Goal: Task Accomplishment & Management: Use online tool/utility

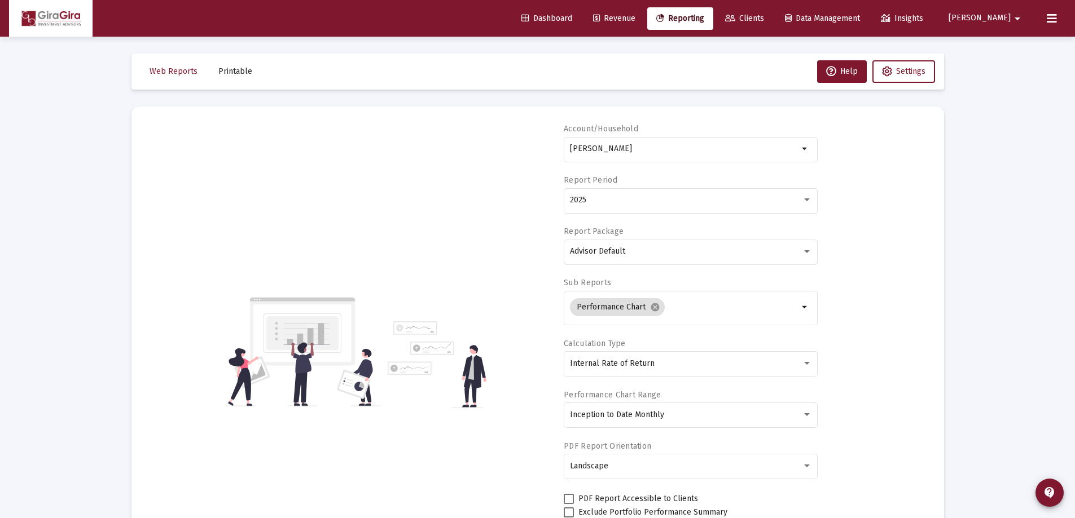
select select "View all"
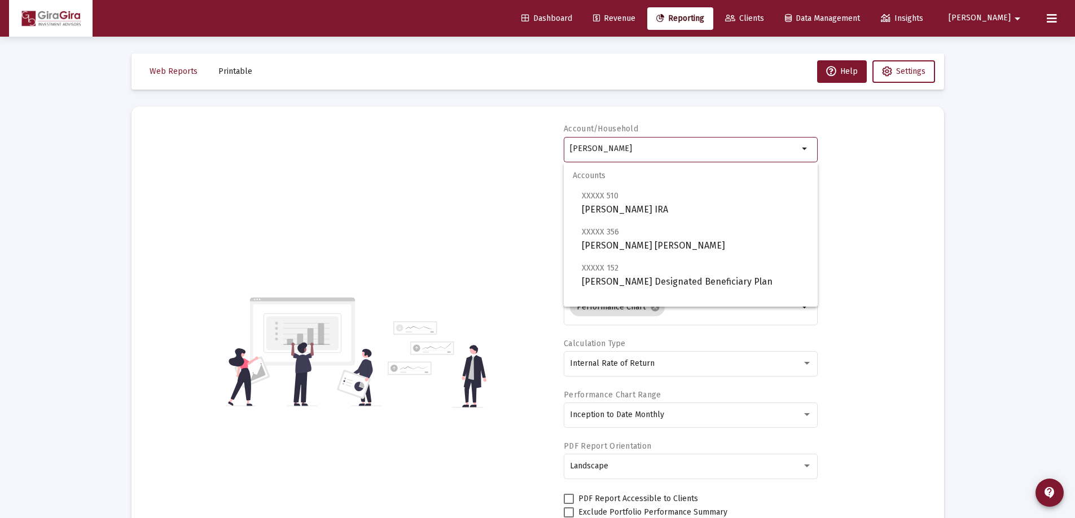
drag, startPoint x: 571, startPoint y: 146, endPoint x: 949, endPoint y: 144, distance: 377.4
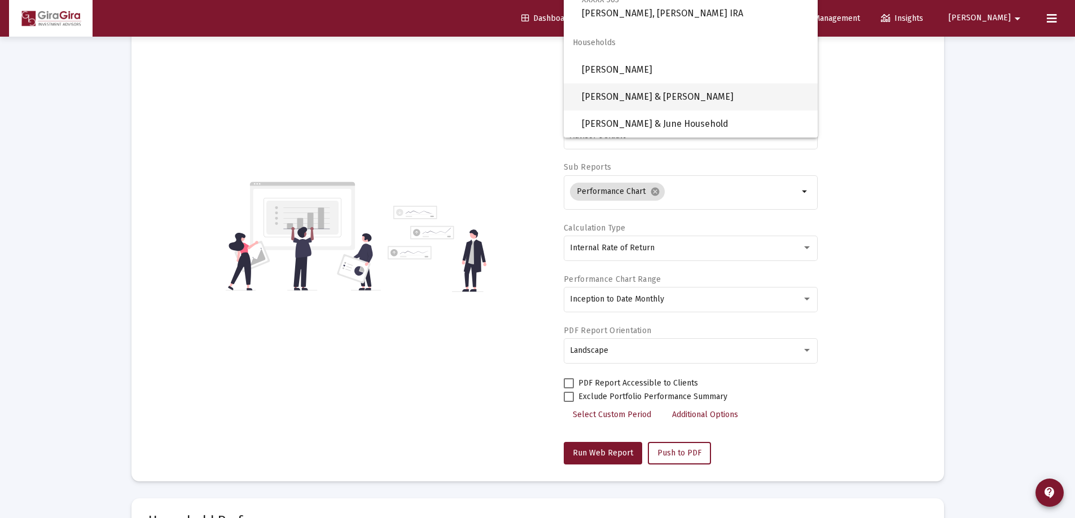
scroll to position [56, 0]
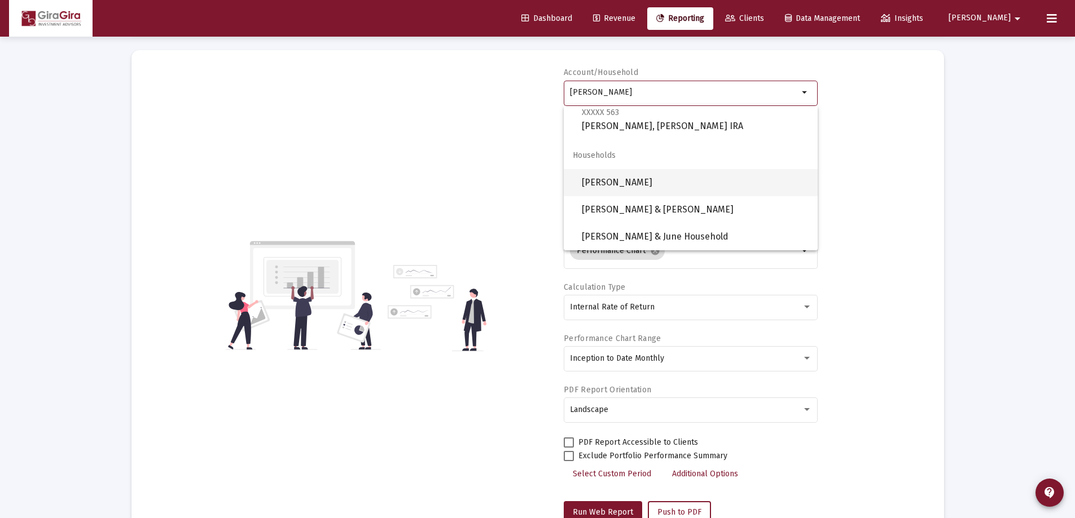
click at [612, 182] on span "[PERSON_NAME]" at bounding box center [695, 182] width 227 height 27
type input "[PERSON_NAME]"
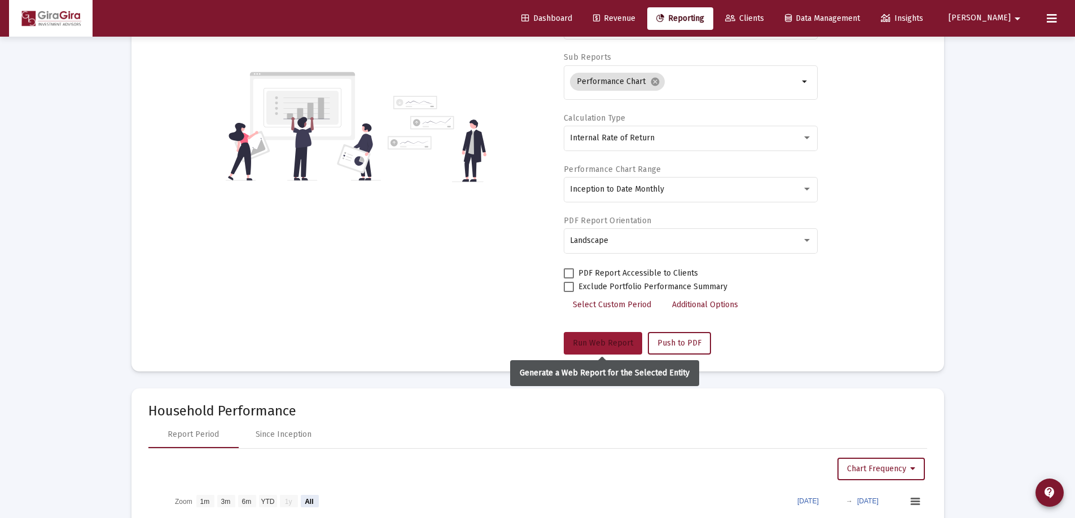
click at [610, 343] on span "Run Web Report" at bounding box center [603, 343] width 60 height 10
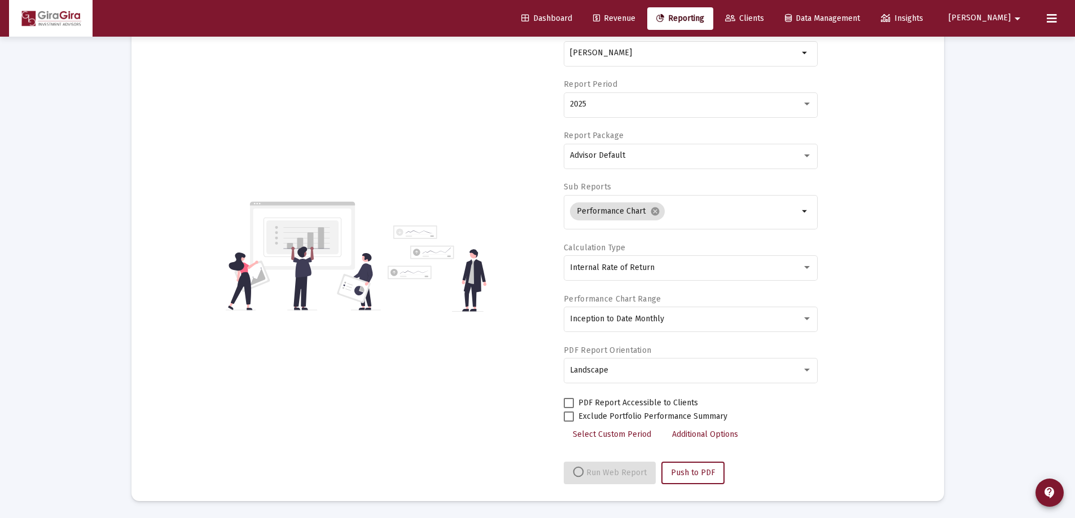
select select "View all"
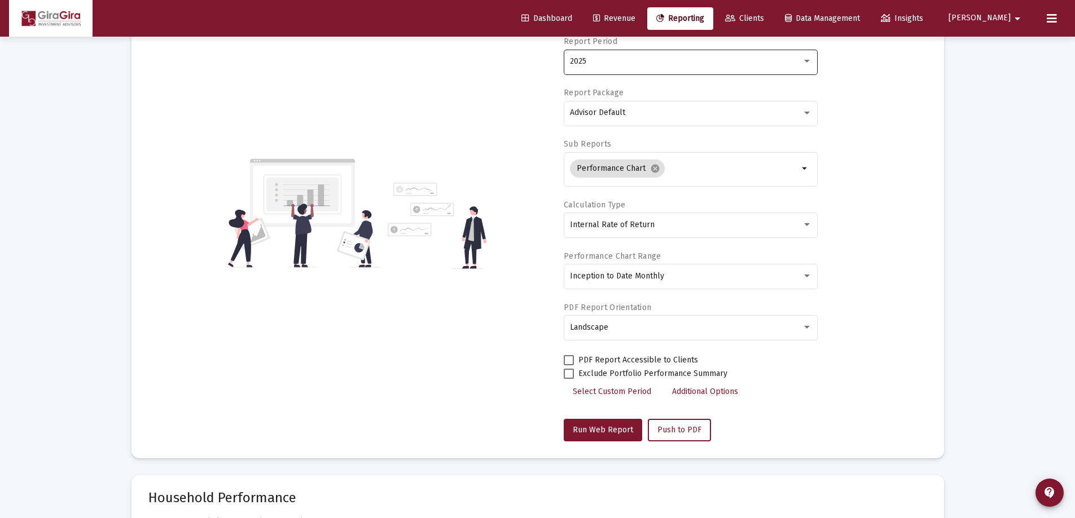
scroll to position [56, 0]
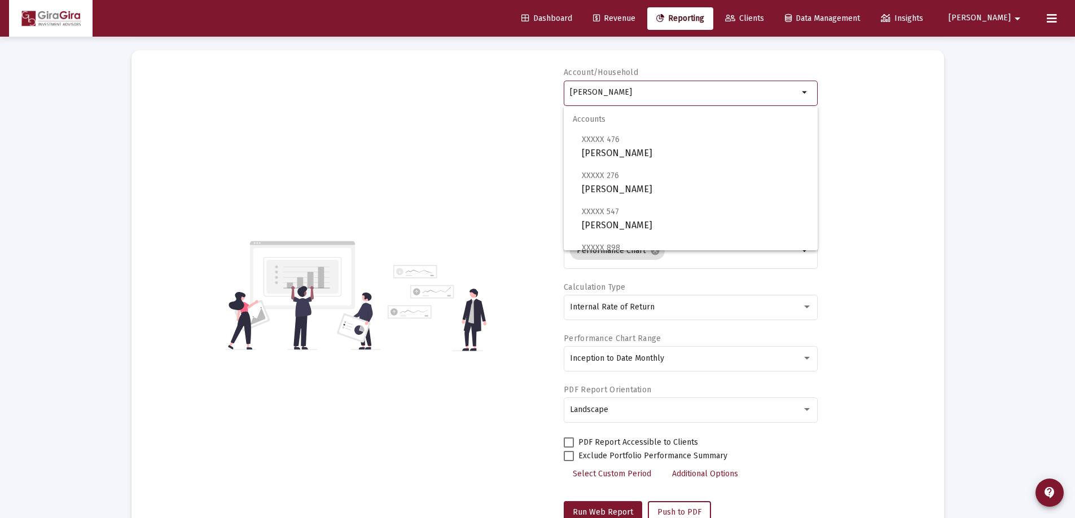
drag, startPoint x: 569, startPoint y: 91, endPoint x: 870, endPoint y: 81, distance: 300.8
click at [869, 81] on div "Account/Household [PERSON_NAME] Household arrow_drop_down Report Period 2025 Re…" at bounding box center [537, 295] width 778 height 457
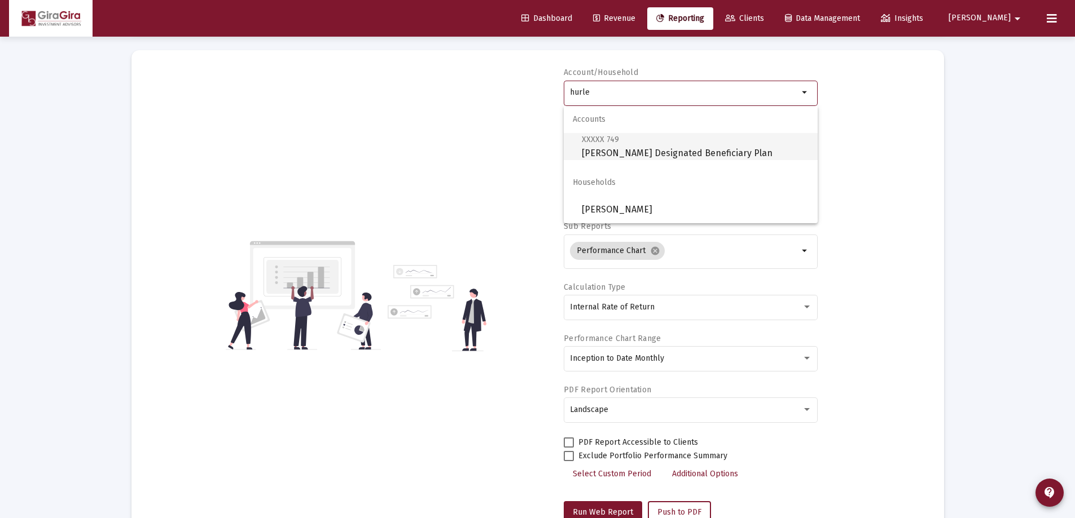
click at [614, 151] on span "XXXXX 749 [PERSON_NAME] Designated Beneficiary Plan" at bounding box center [695, 147] width 227 height 28
type input "[PERSON_NAME] Designated Beneficiary Plan"
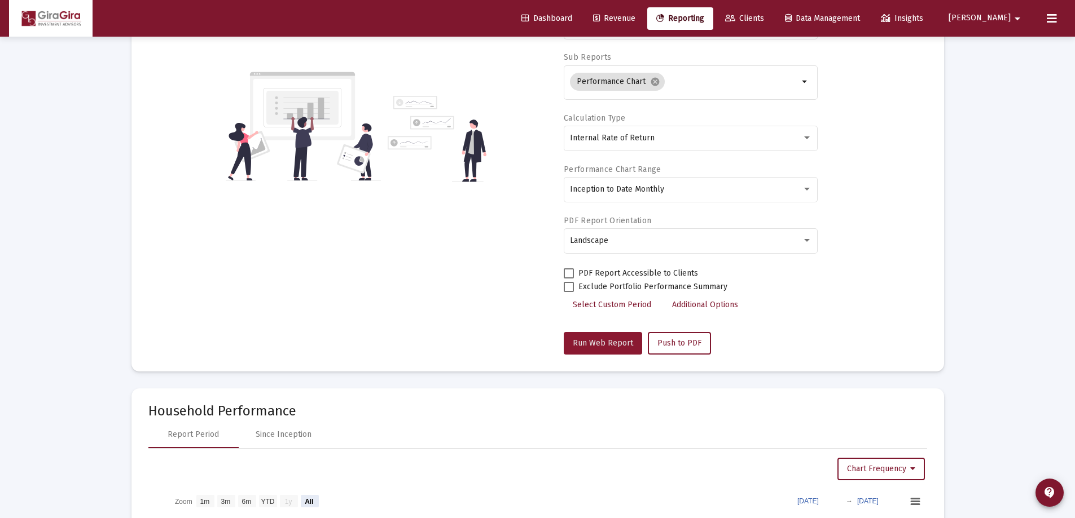
click at [606, 341] on span "Run Web Report" at bounding box center [603, 343] width 60 height 10
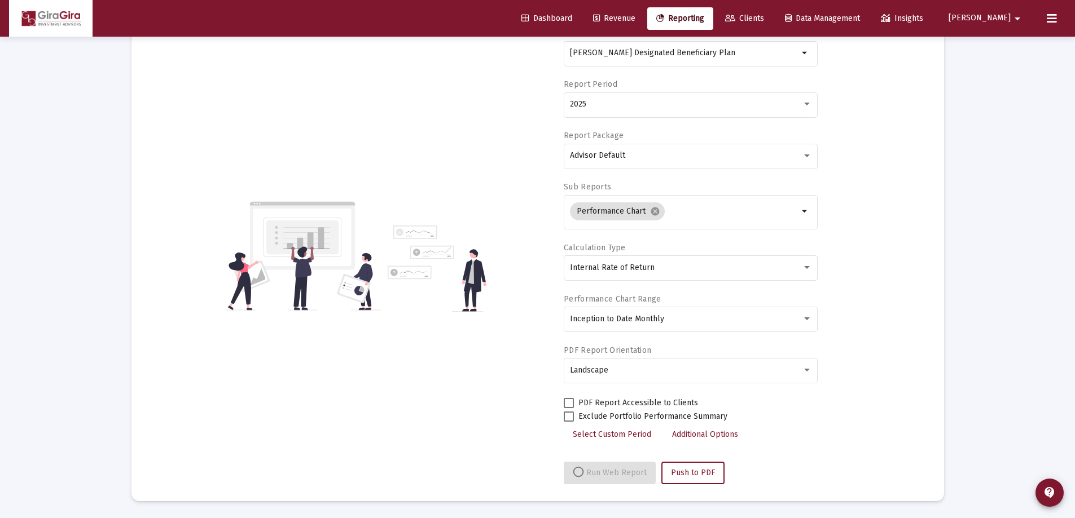
select select "View all"
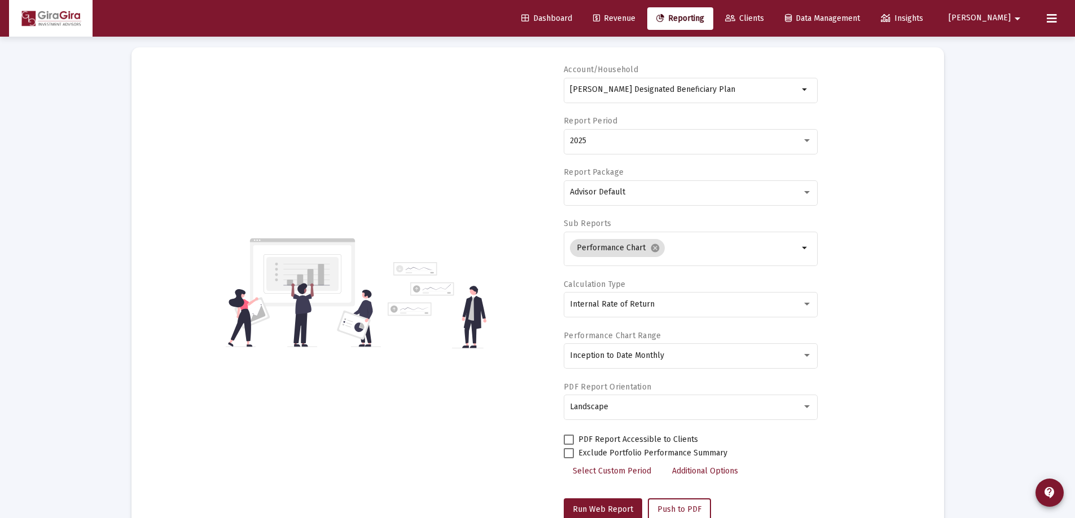
scroll to position [0, 0]
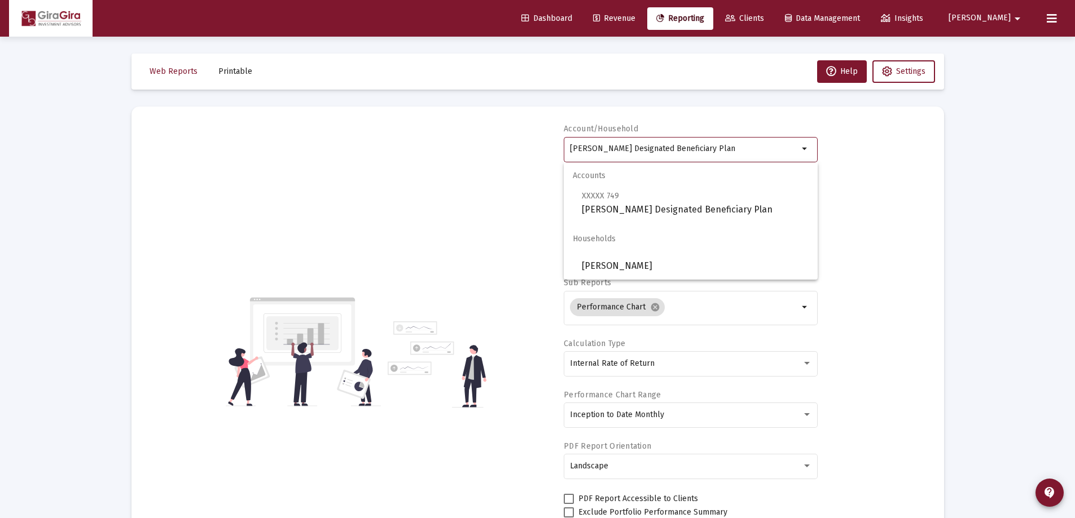
drag, startPoint x: 570, startPoint y: 146, endPoint x: 1147, endPoint y: 137, distance: 577.7
click at [1074, 137] on html "Dashboard Revenue Reporting Clients Data Management Insights [PERSON_NAME] Inte…" at bounding box center [537, 259] width 1075 height 518
click at [601, 201] on span "XXXXX 215 [PERSON_NAME] Designated Beneficiary Plan" at bounding box center [695, 203] width 227 height 28
type input "[PERSON_NAME] Designated Beneficiary Plan"
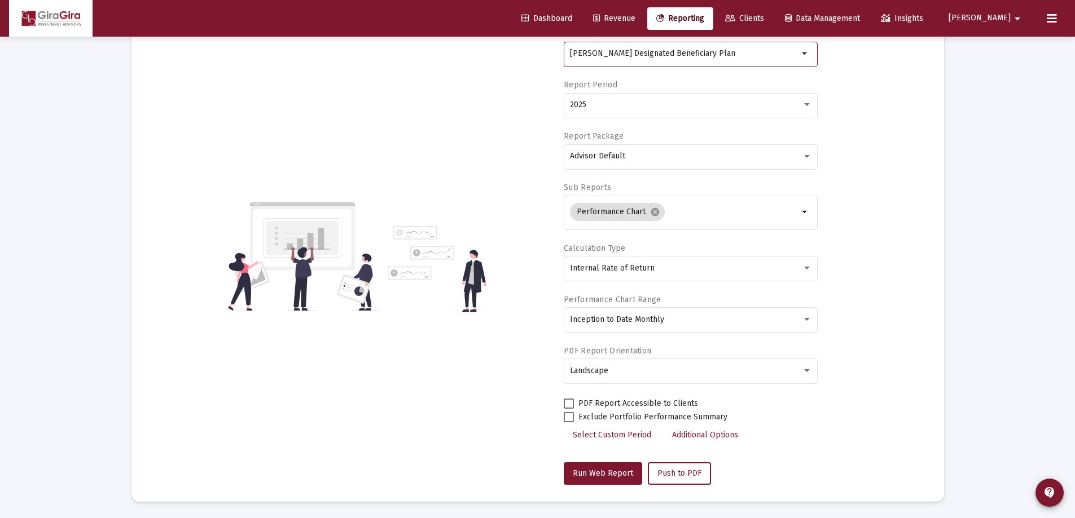
scroll to position [226, 0]
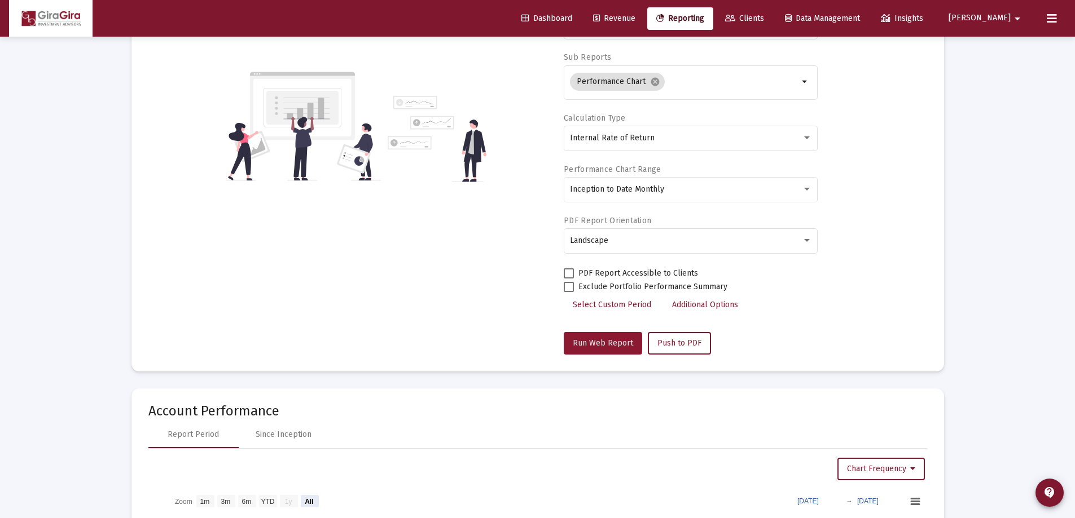
click at [598, 340] on span "Run Web Report" at bounding box center [603, 343] width 60 height 10
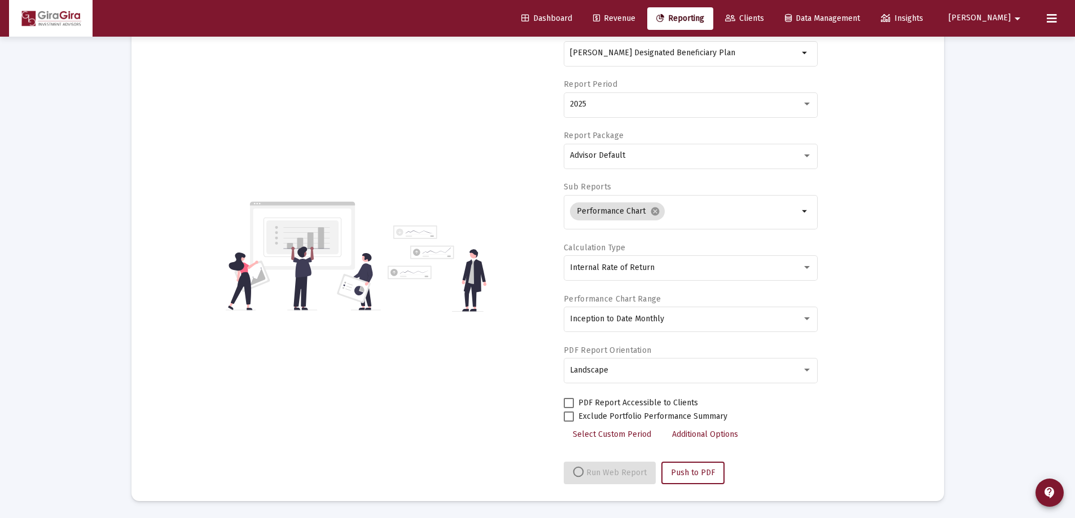
select select "View all"
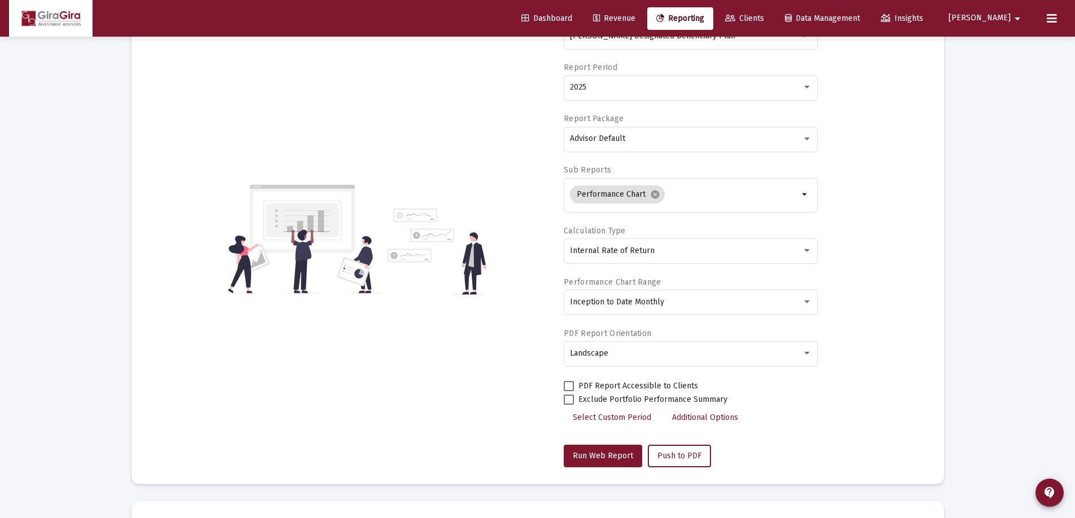
scroll to position [0, 0]
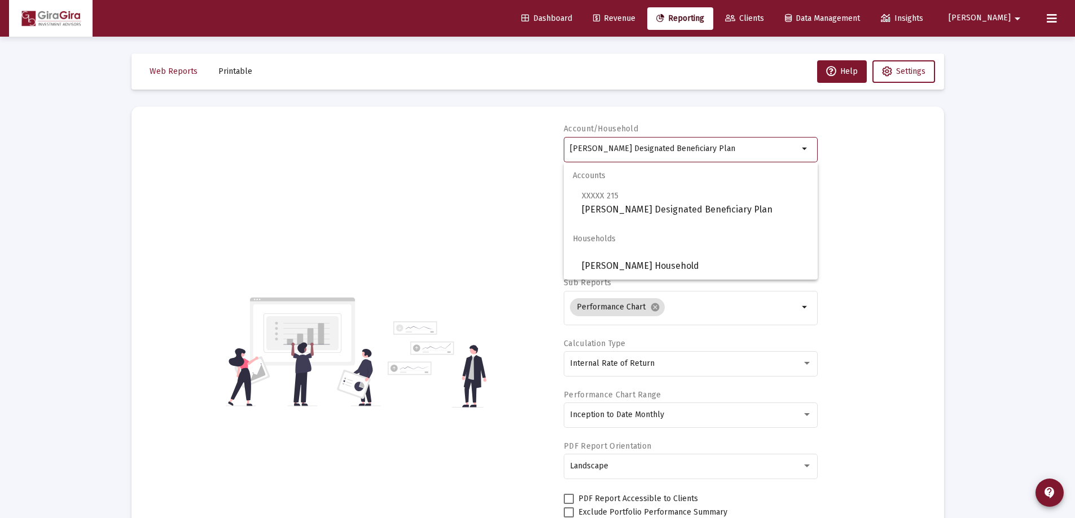
drag, startPoint x: 571, startPoint y: 147, endPoint x: 1176, endPoint y: 146, distance: 605.2
click at [1074, 146] on html "Dashboard Revenue Reporting Clients Data Management Insights [PERSON_NAME] Inte…" at bounding box center [537, 259] width 1075 height 518
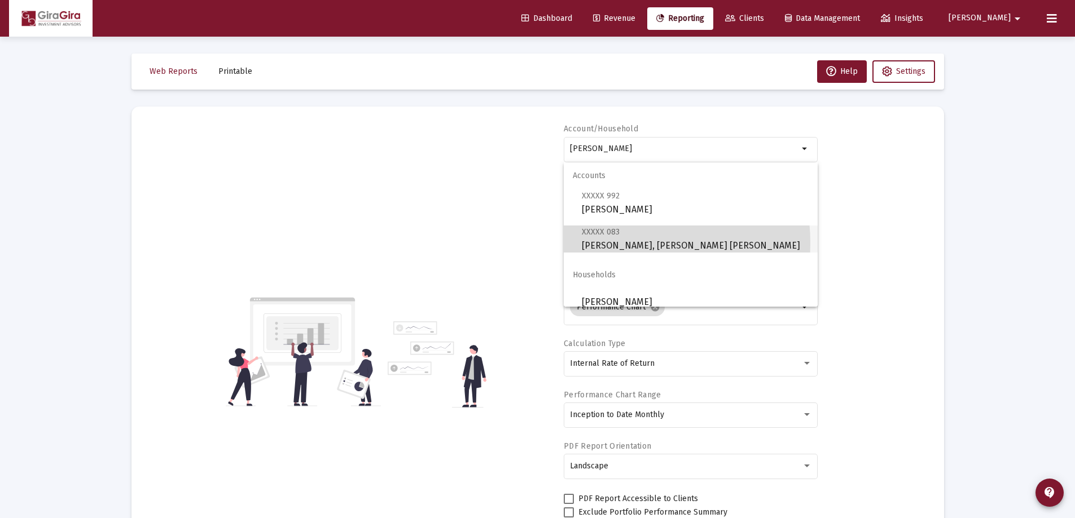
click at [615, 243] on span "XXXXX 083 [PERSON_NAME], [PERSON_NAME] IRA" at bounding box center [695, 239] width 227 height 28
type input "[PERSON_NAME], [PERSON_NAME] [PERSON_NAME]"
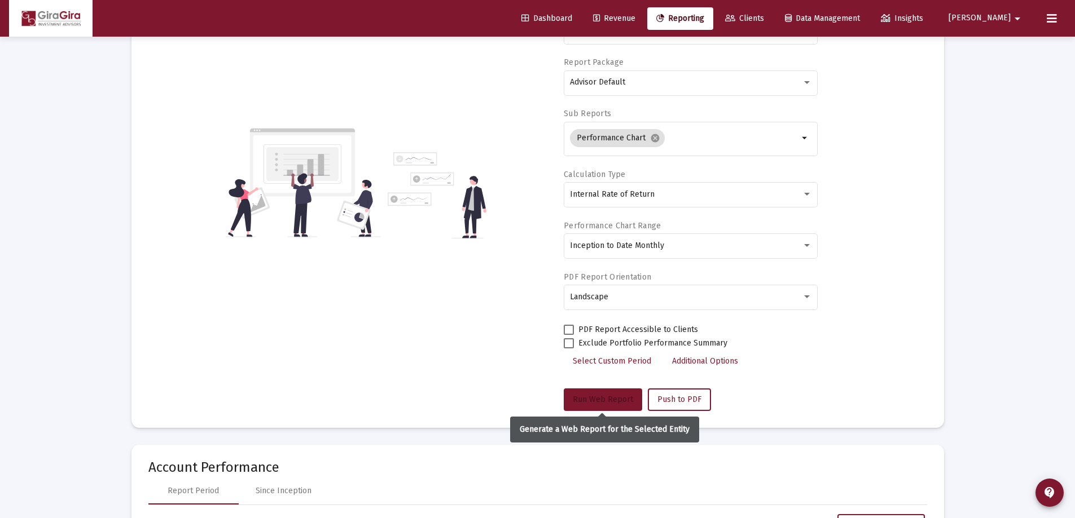
click at [611, 396] on span "Run Web Report" at bounding box center [603, 400] width 60 height 10
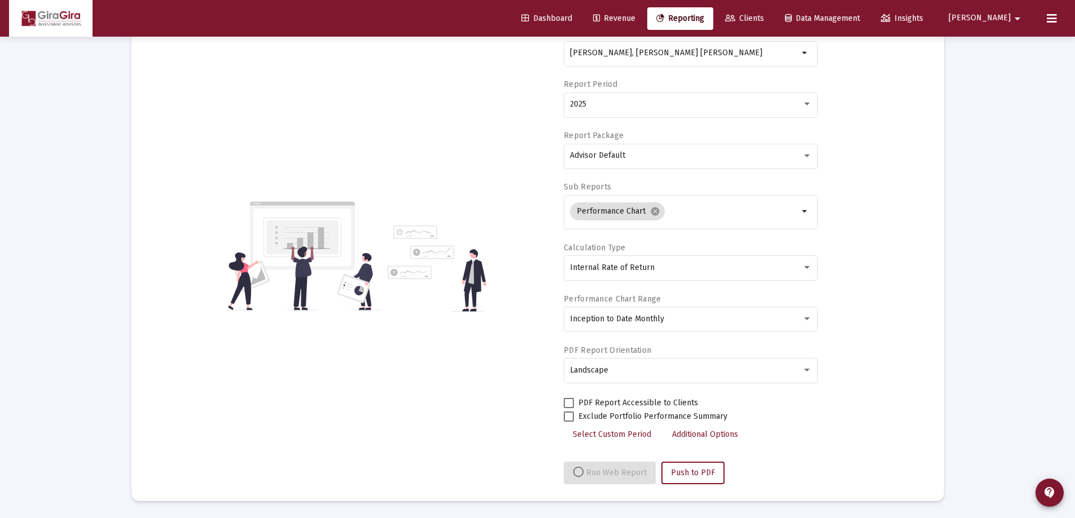
scroll to position [169, 0]
select select "View all"
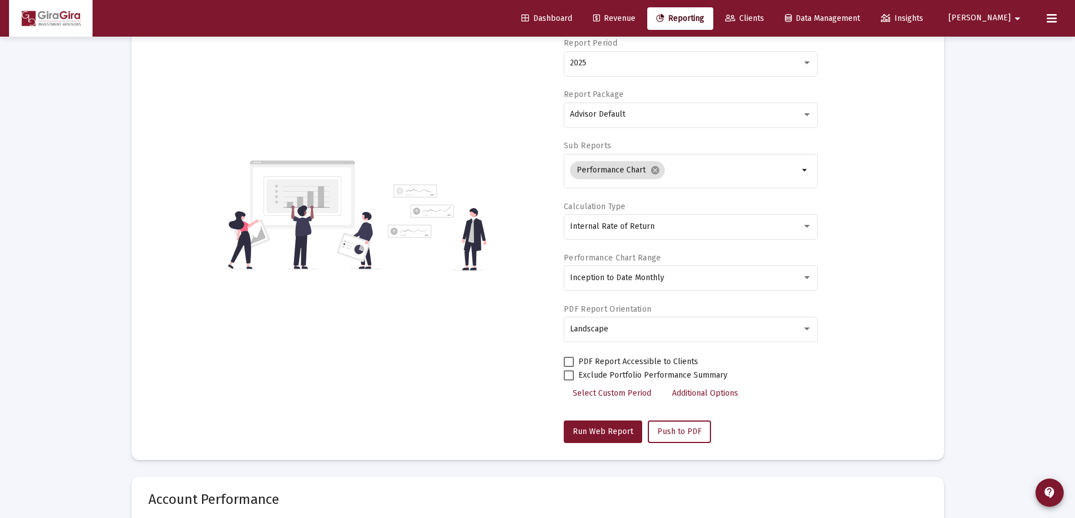
scroll to position [0, 0]
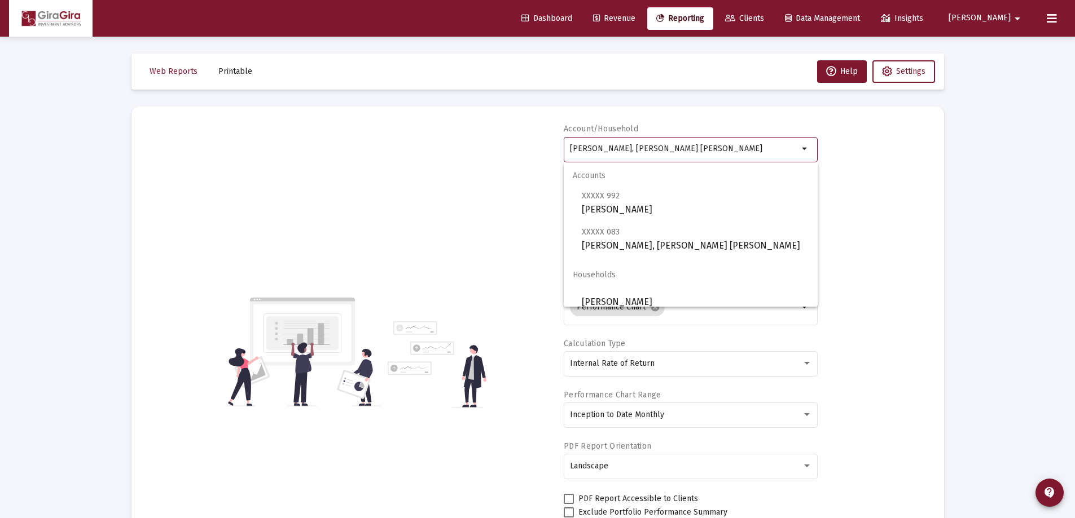
click at [613, 149] on input "[PERSON_NAME], [PERSON_NAME] [PERSON_NAME]" at bounding box center [684, 148] width 228 height 9
click at [649, 205] on span "XXXXX 992 [PERSON_NAME]" at bounding box center [695, 203] width 227 height 28
type input "[PERSON_NAME]"
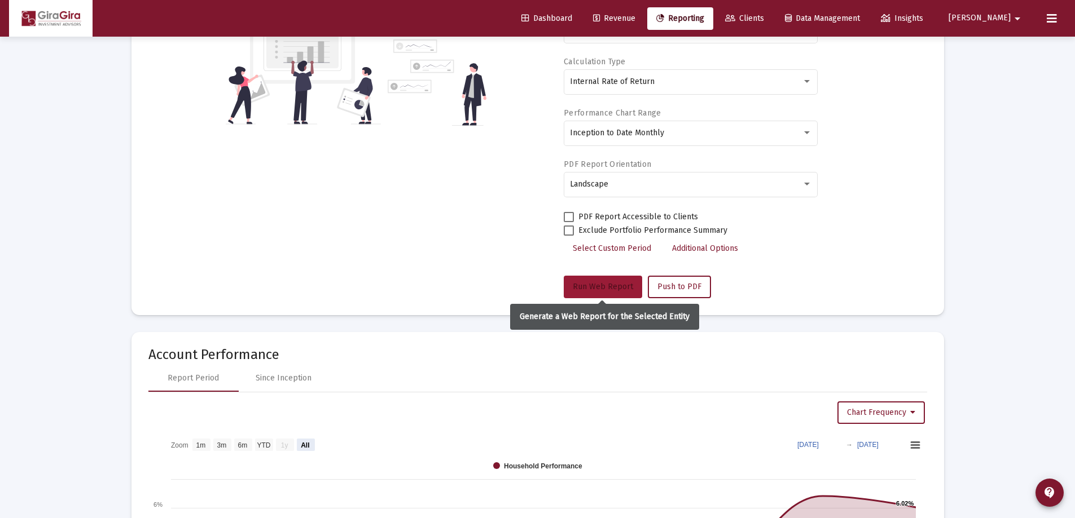
click at [600, 284] on span "Run Web Report" at bounding box center [603, 287] width 60 height 10
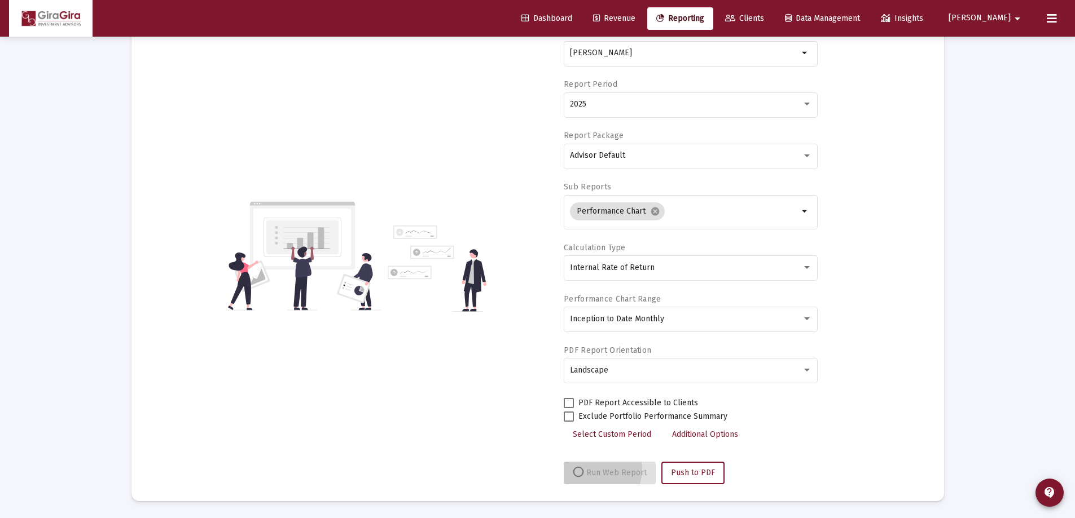
scroll to position [96, 0]
select select "View all"
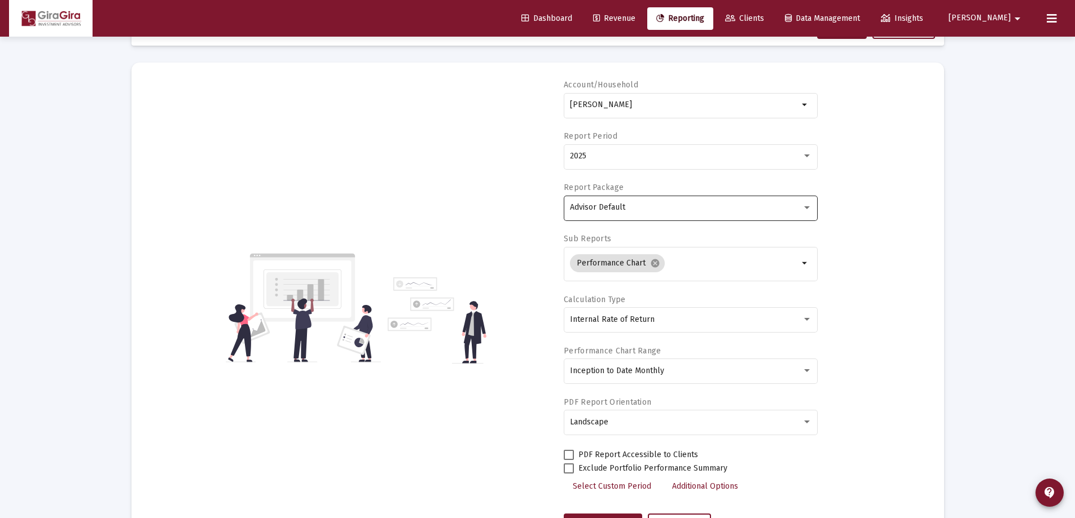
scroll to position [0, 0]
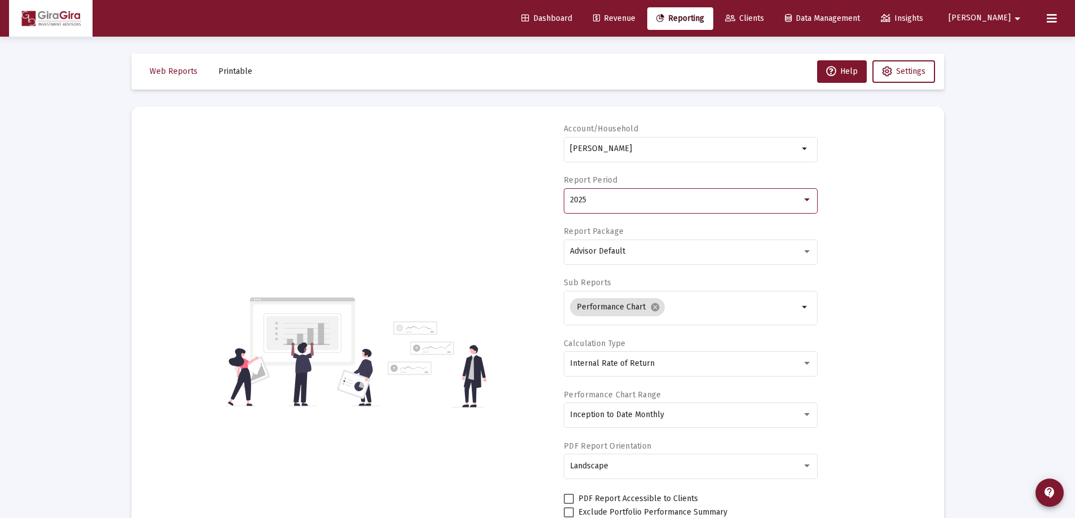
click at [585, 196] on span "2025" at bounding box center [578, 200] width 16 height 10
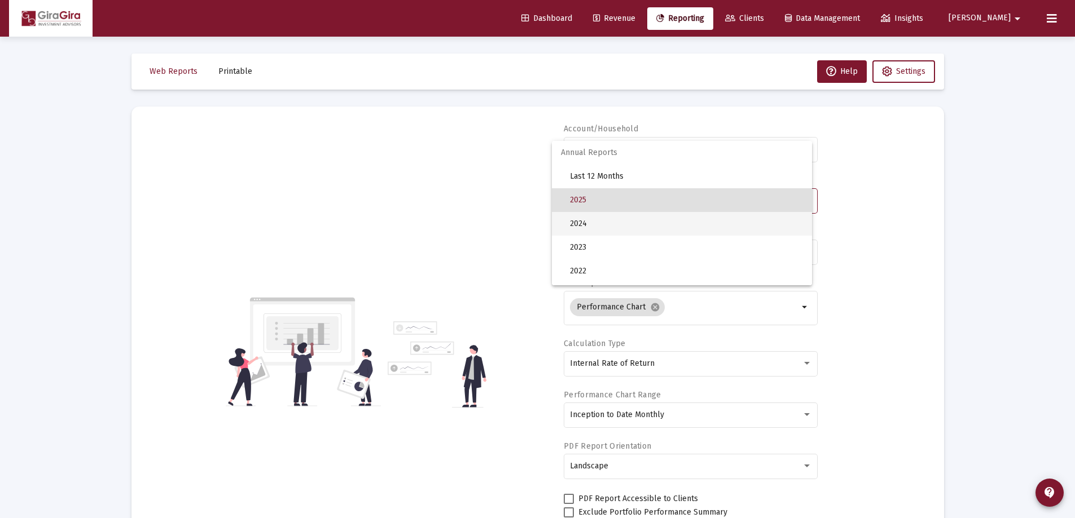
click at [580, 224] on span "2024" at bounding box center [686, 224] width 233 height 24
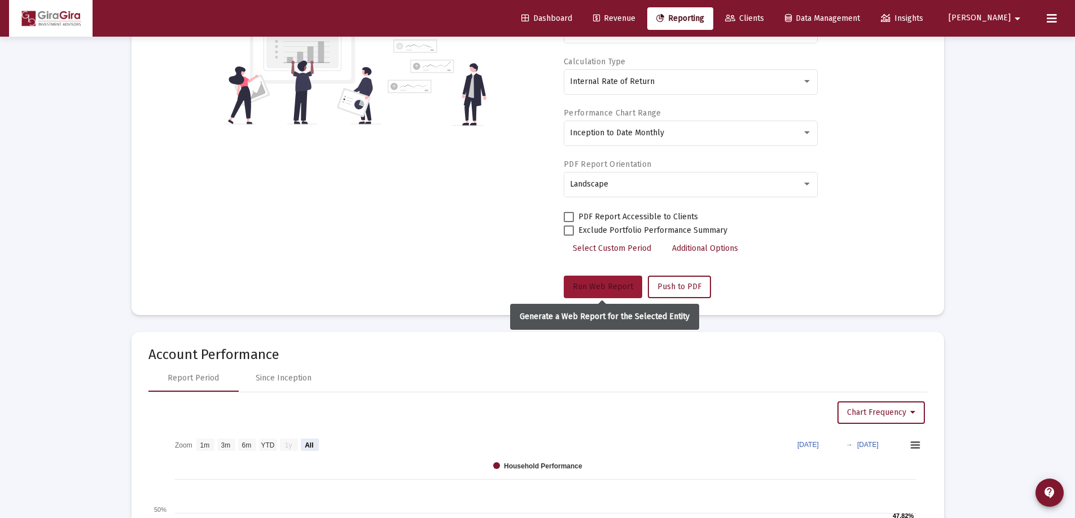
click at [610, 280] on button "Run Web Report" at bounding box center [603, 287] width 78 height 23
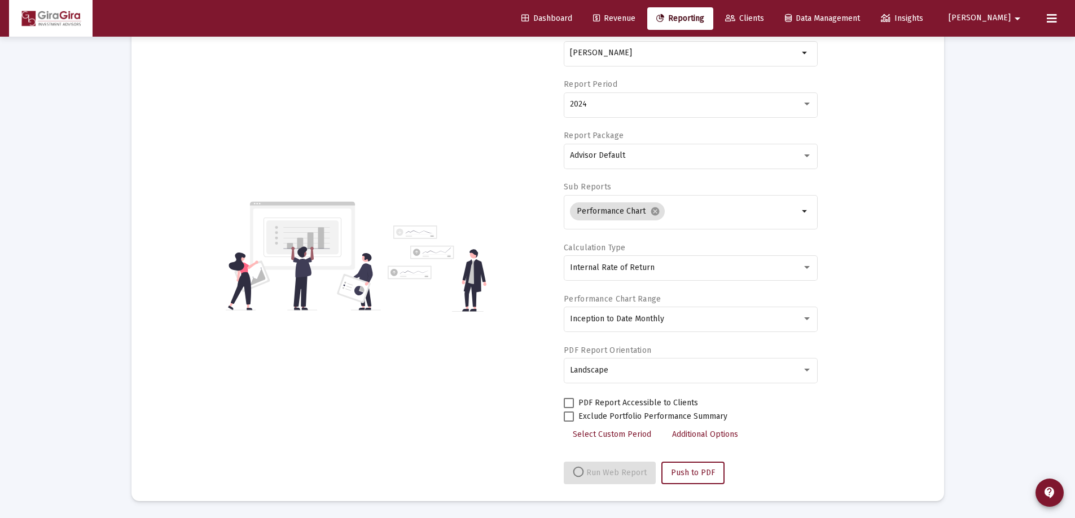
select select "View all"
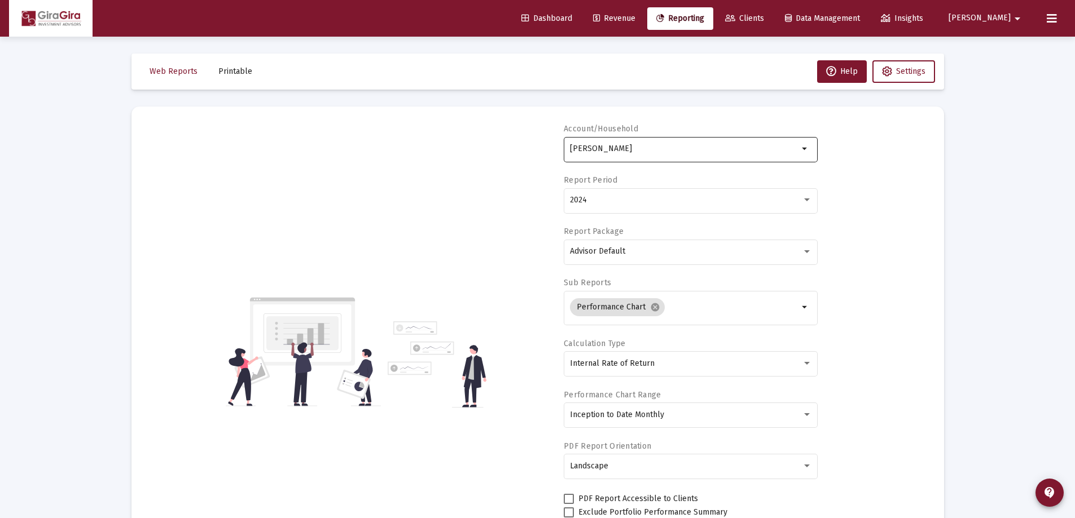
click at [601, 148] on input "[PERSON_NAME]" at bounding box center [684, 148] width 228 height 9
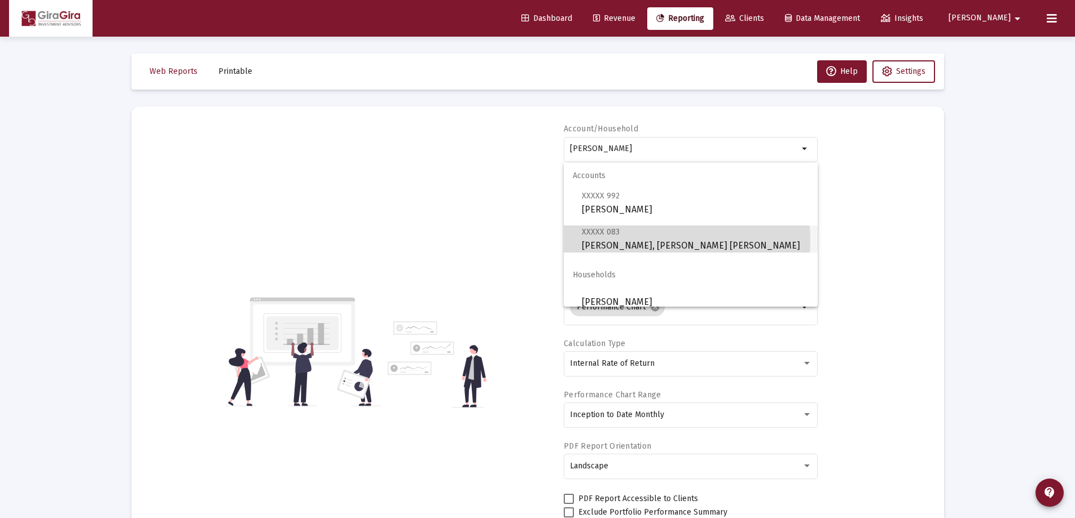
click at [644, 241] on span "XXXXX 083 [PERSON_NAME], [PERSON_NAME] IRA" at bounding box center [695, 239] width 227 height 28
type input "[PERSON_NAME], [PERSON_NAME] [PERSON_NAME]"
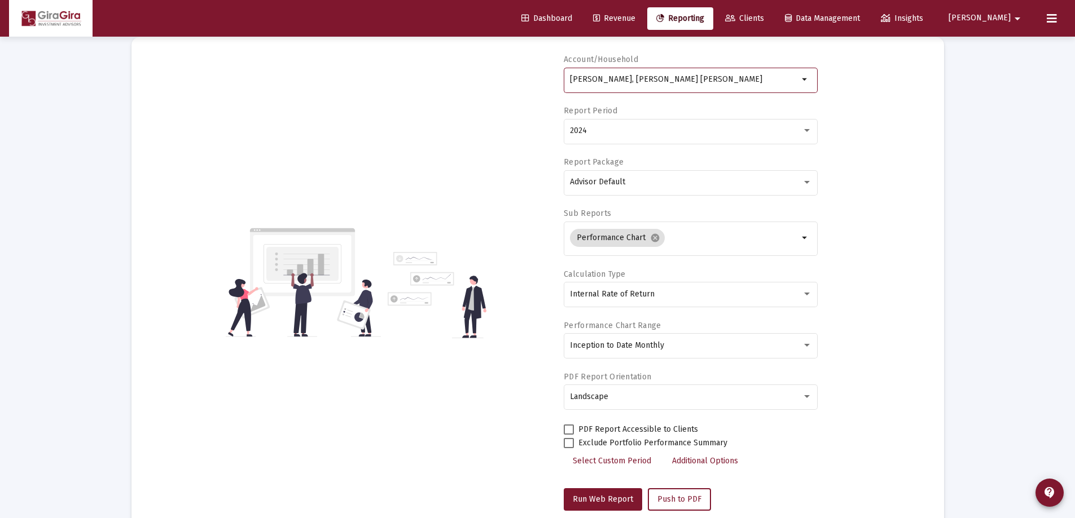
scroll to position [169, 0]
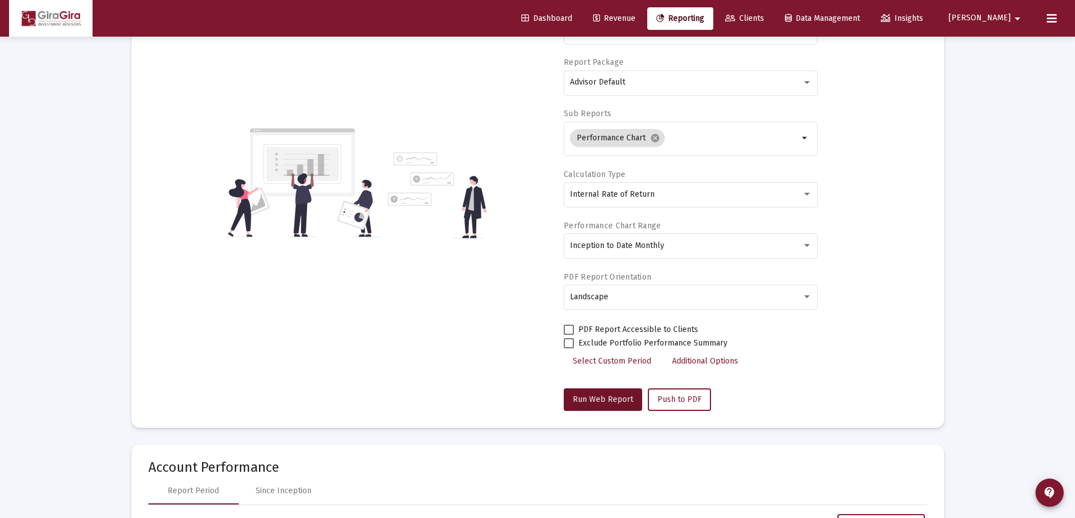
click at [601, 398] on span "Run Web Report" at bounding box center [603, 400] width 60 height 10
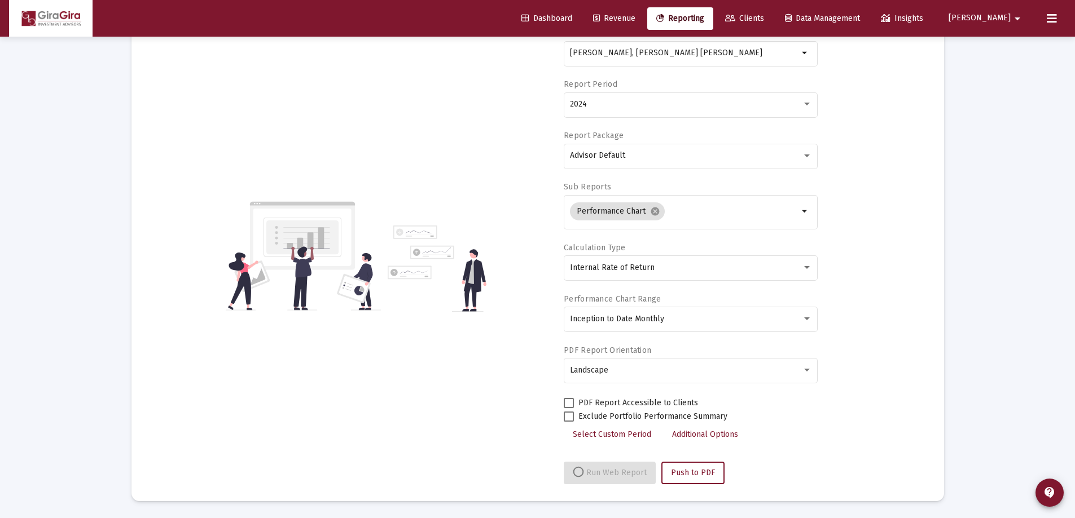
select select "View all"
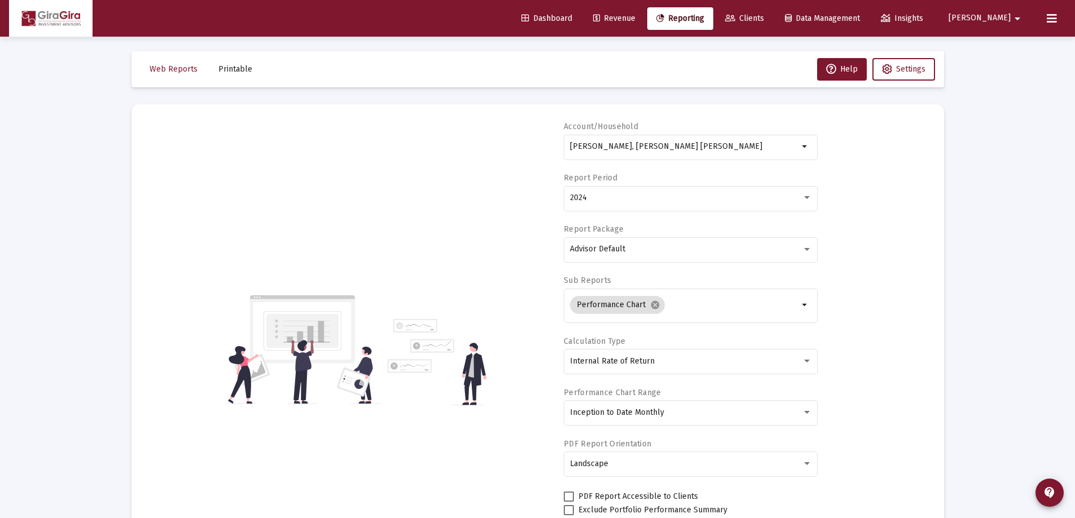
scroll to position [0, 0]
